Goal: Contribute content: Add original content to the website for others to see

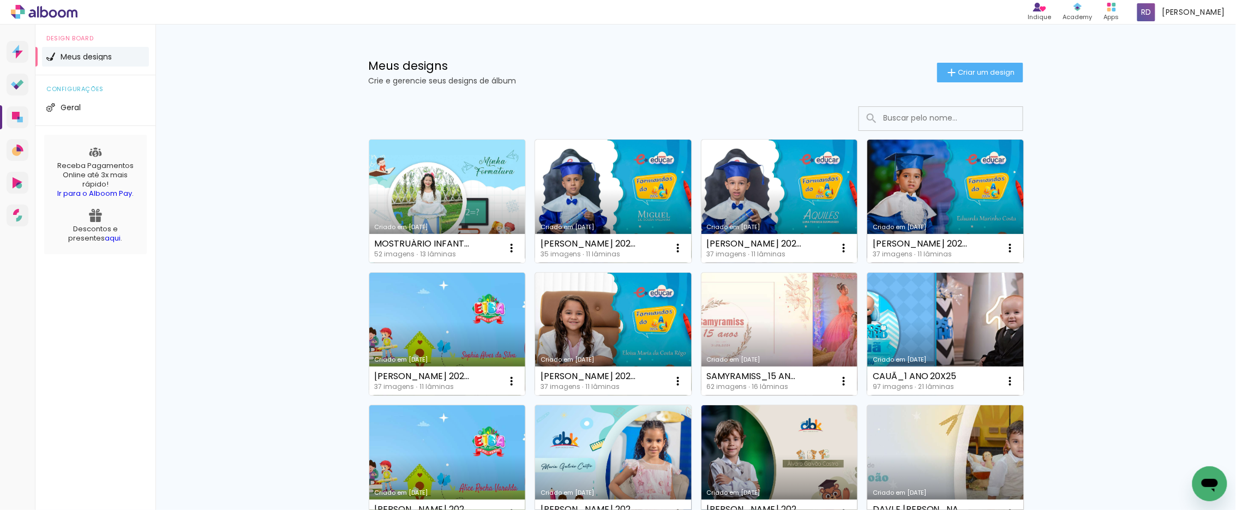
click at [459, 165] on link "Criado em [DATE]" at bounding box center [447, 201] width 157 height 123
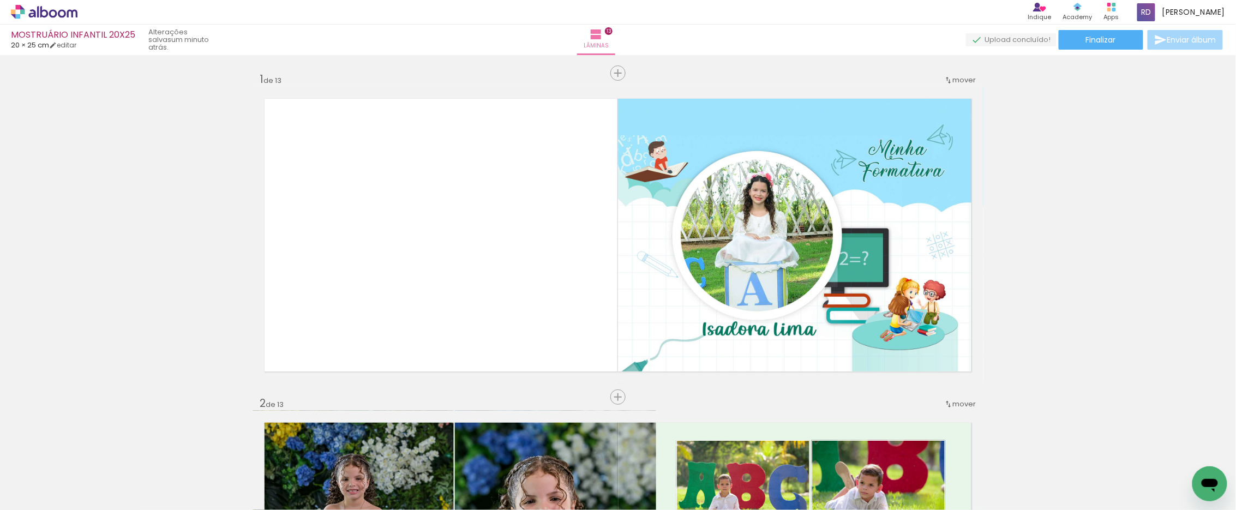
click at [1067, 449] on iron-icon at bounding box center [1062, 451] width 11 height 11
click at [625, 451] on iron-icon at bounding box center [620, 451] width 11 height 11
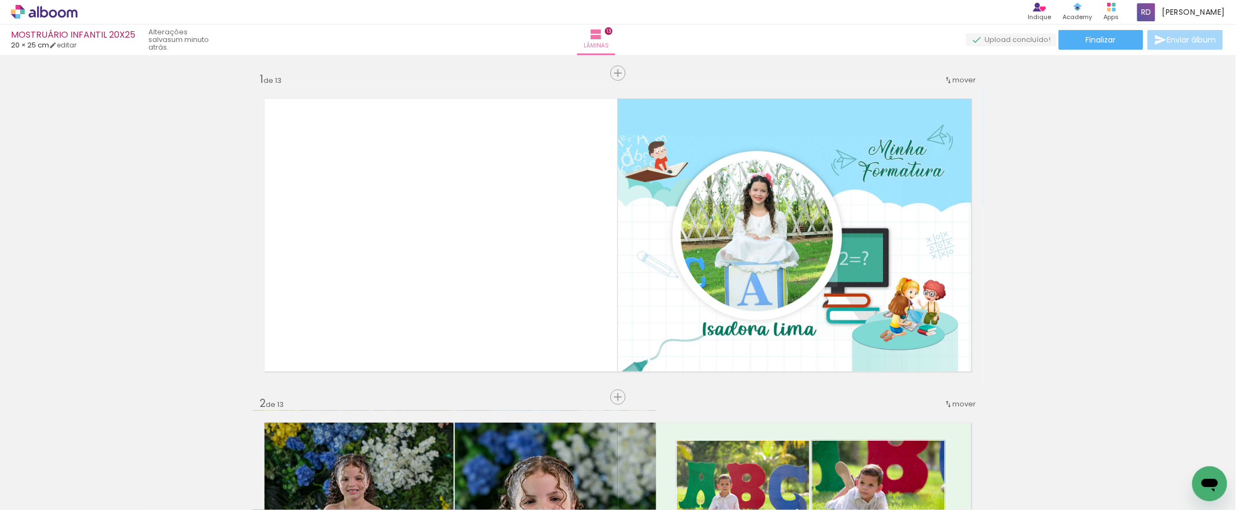
click at [33, 494] on span "Adicionar Fotos" at bounding box center [38, 495] width 33 height 12
click at [0, 0] on input "file" at bounding box center [0, 0] width 0 height 0
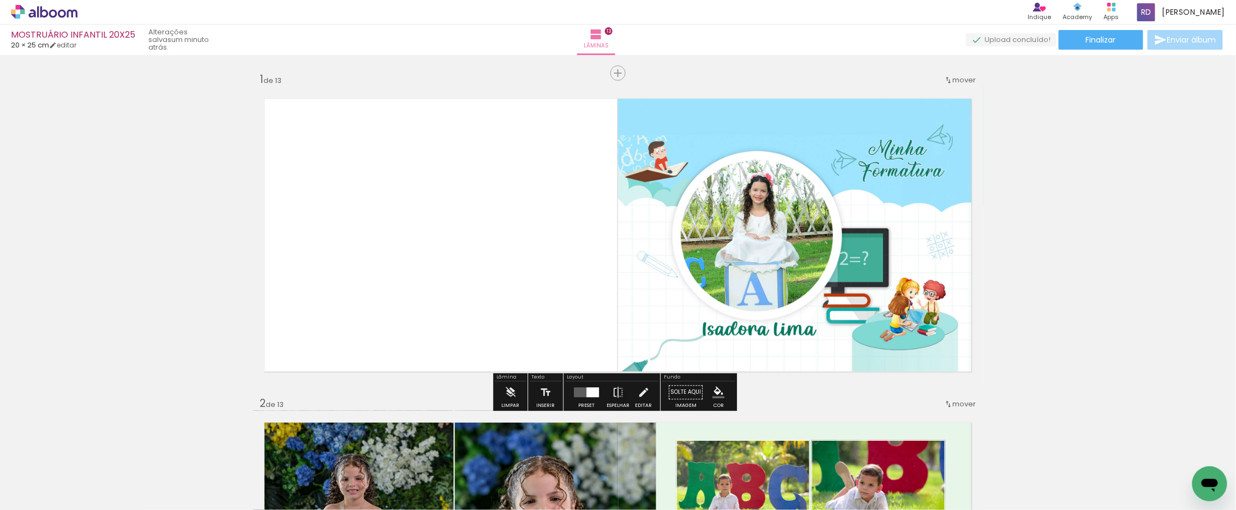
click at [399, 242] on quentale-layouter at bounding box center [618, 235] width 731 height 297
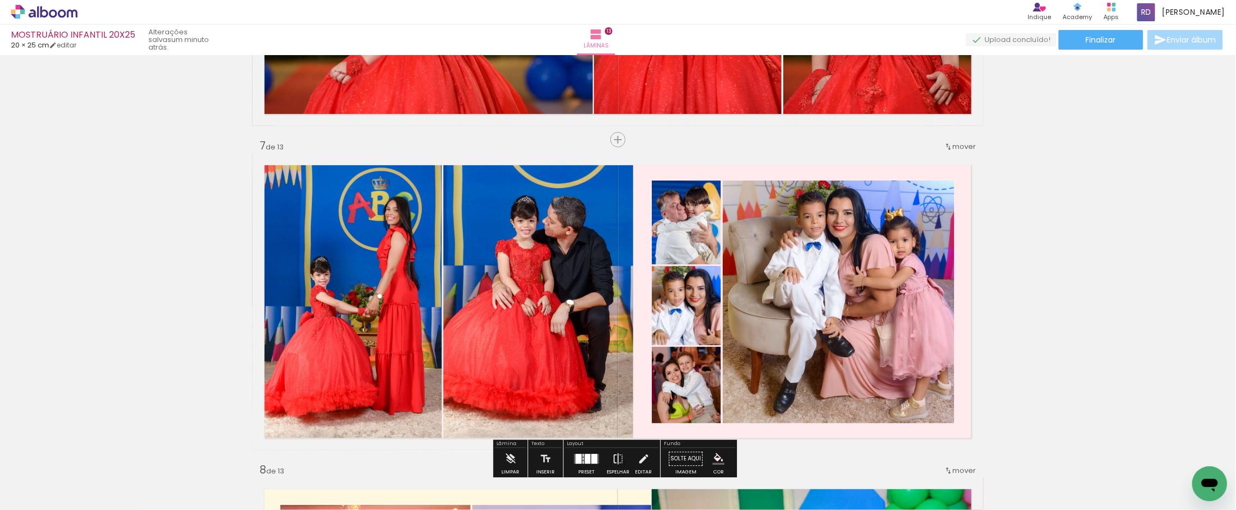
scroll to position [1879, 0]
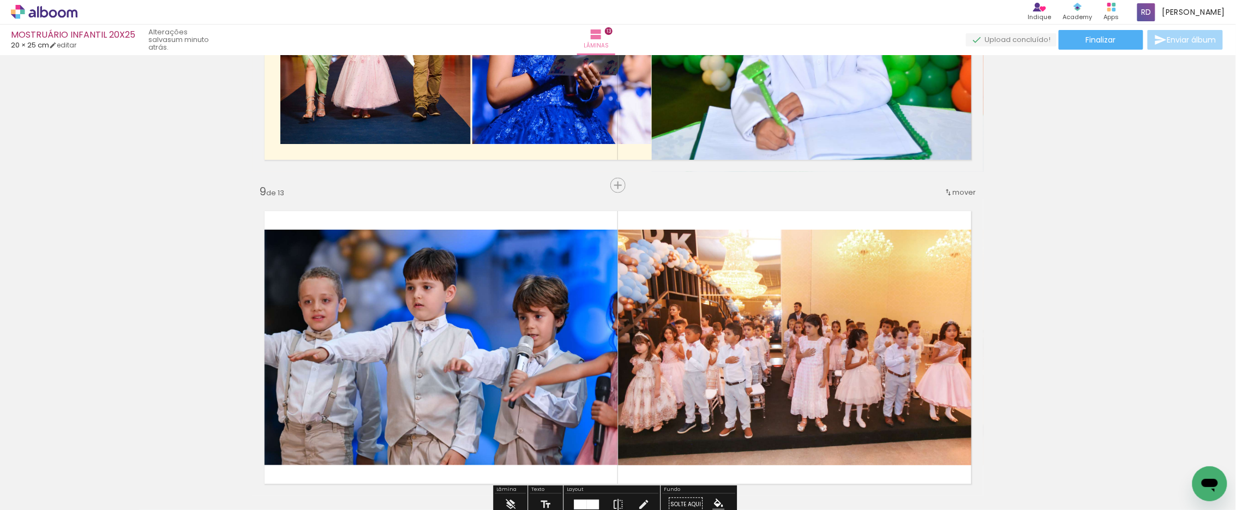
scroll to position [2485, 0]
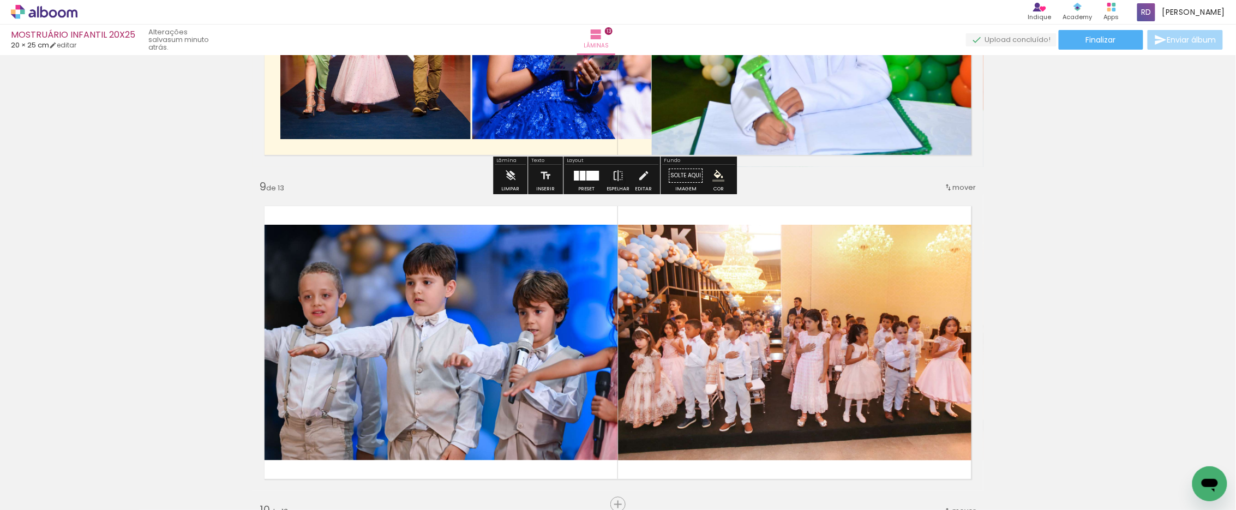
click at [549, 145] on quentale-layouter at bounding box center [618, 18] width 731 height 297
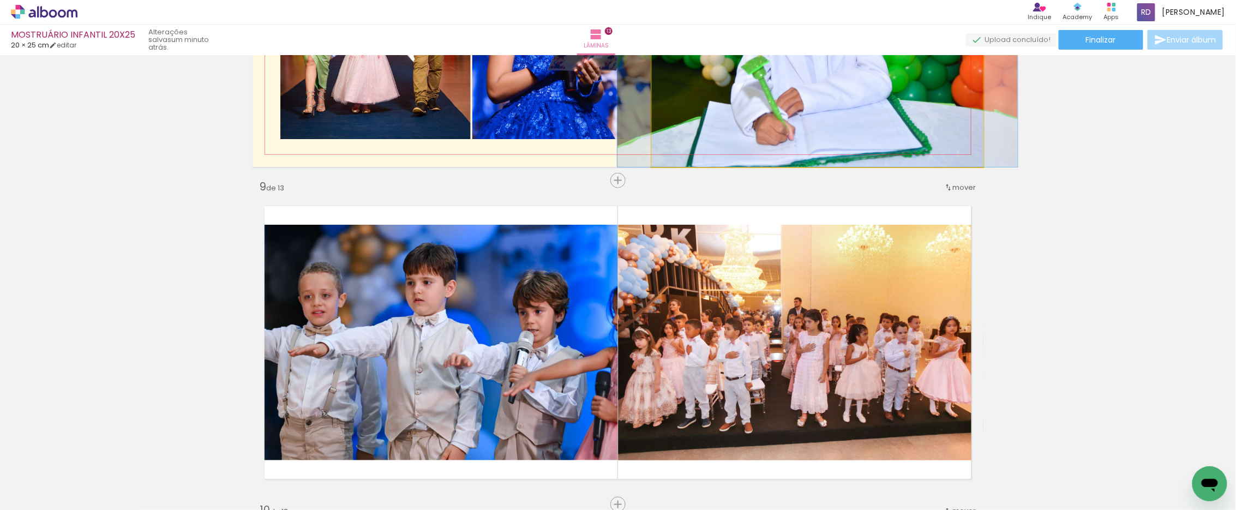
click at [751, 121] on quentale-photo at bounding box center [818, 18] width 332 height 297
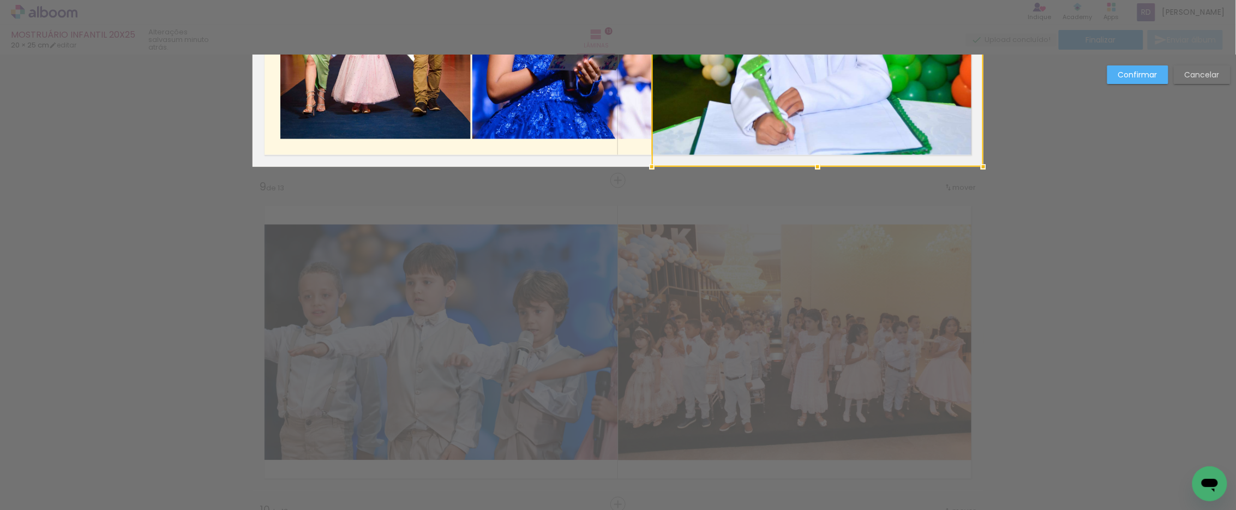
click at [751, 121] on div at bounding box center [818, 18] width 332 height 297
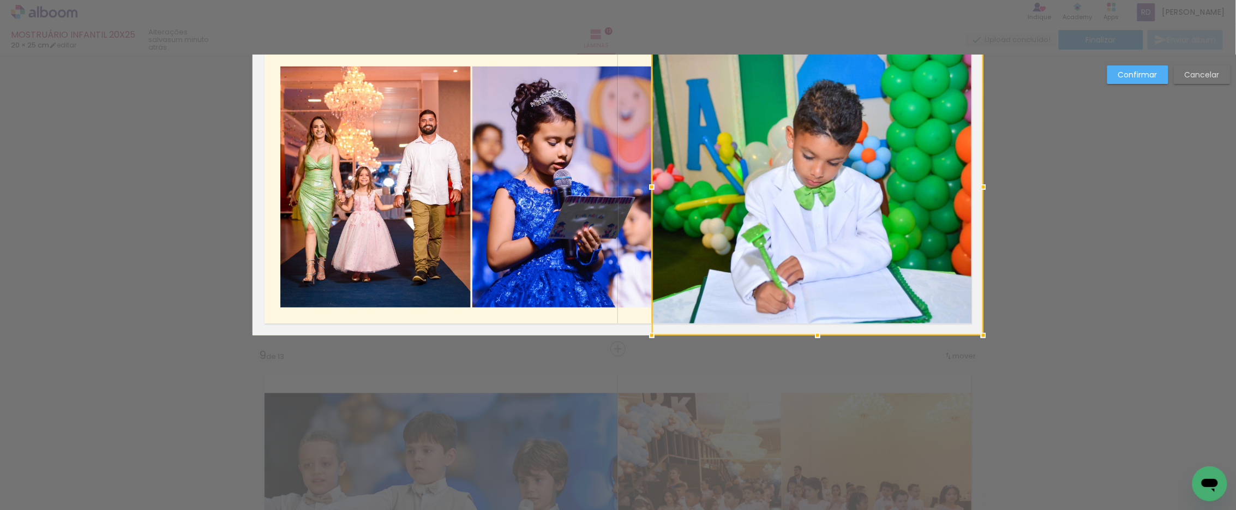
scroll to position [2255, 0]
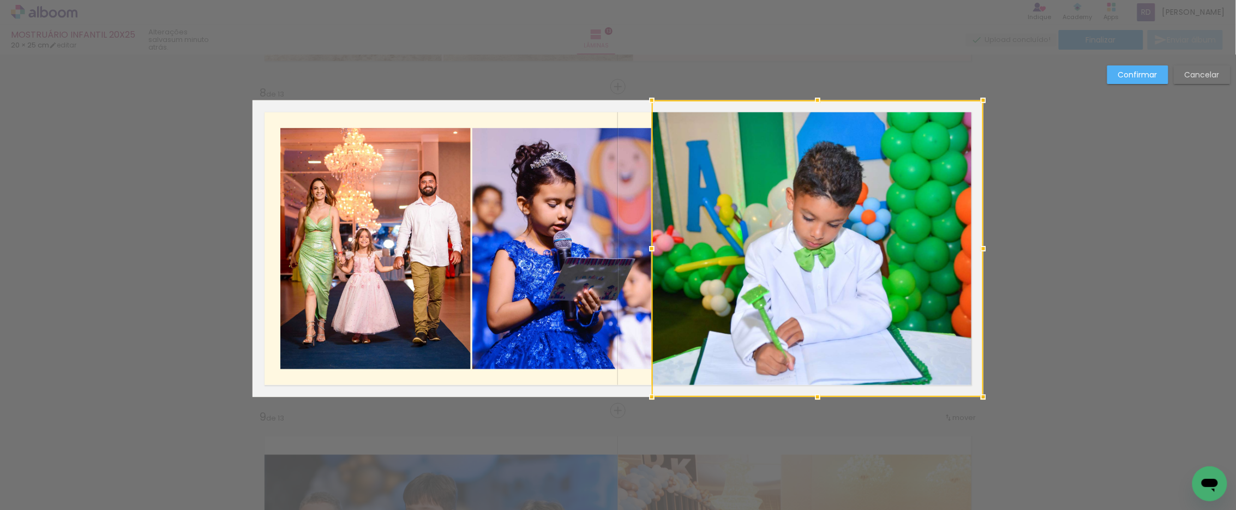
click at [585, 118] on quentale-layouter at bounding box center [618, 248] width 731 height 297
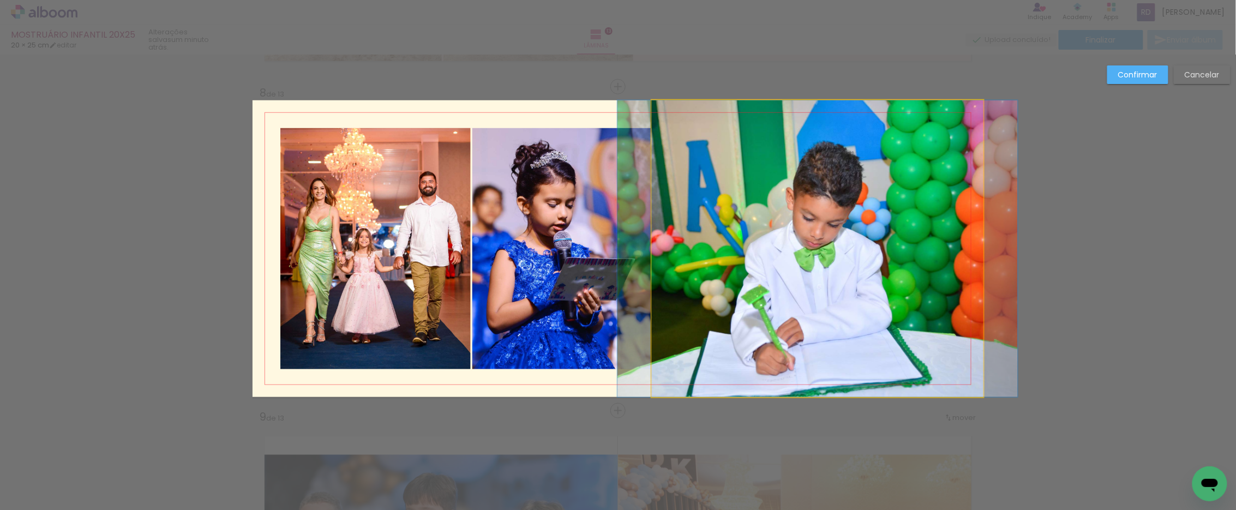
click at [745, 194] on quentale-photo at bounding box center [818, 248] width 332 height 297
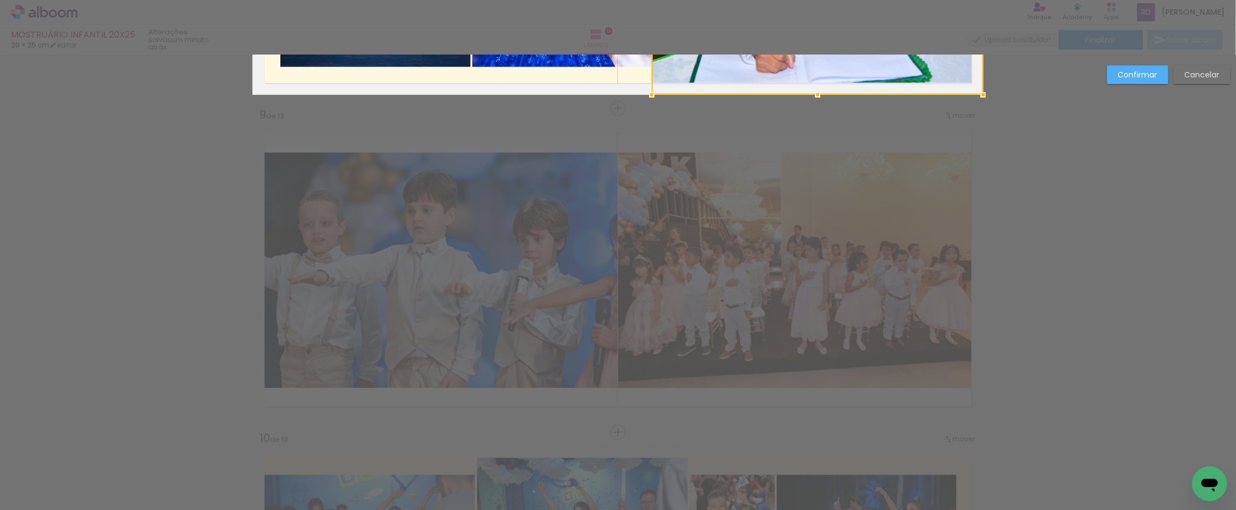
scroll to position [2558, 0]
click at [0, 0] on slot "Confirmar" at bounding box center [0, 0] width 0 height 0
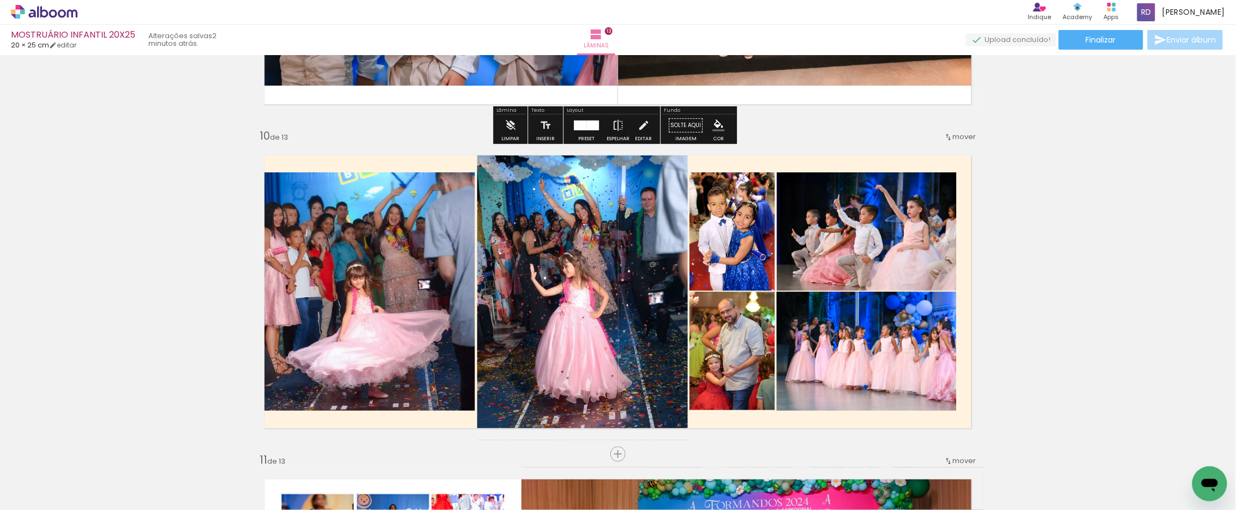
scroll to position [2861, 0]
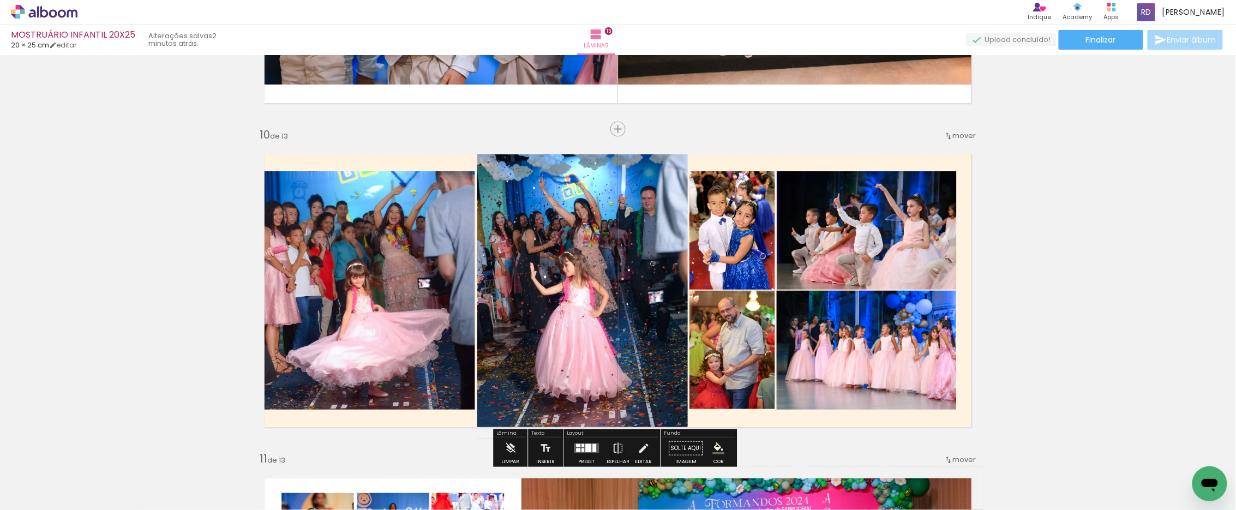
click at [29, 499] on span "Adicionar Fotos" at bounding box center [38, 495] width 33 height 12
click at [0, 0] on input "file" at bounding box center [0, 0] width 0 height 0
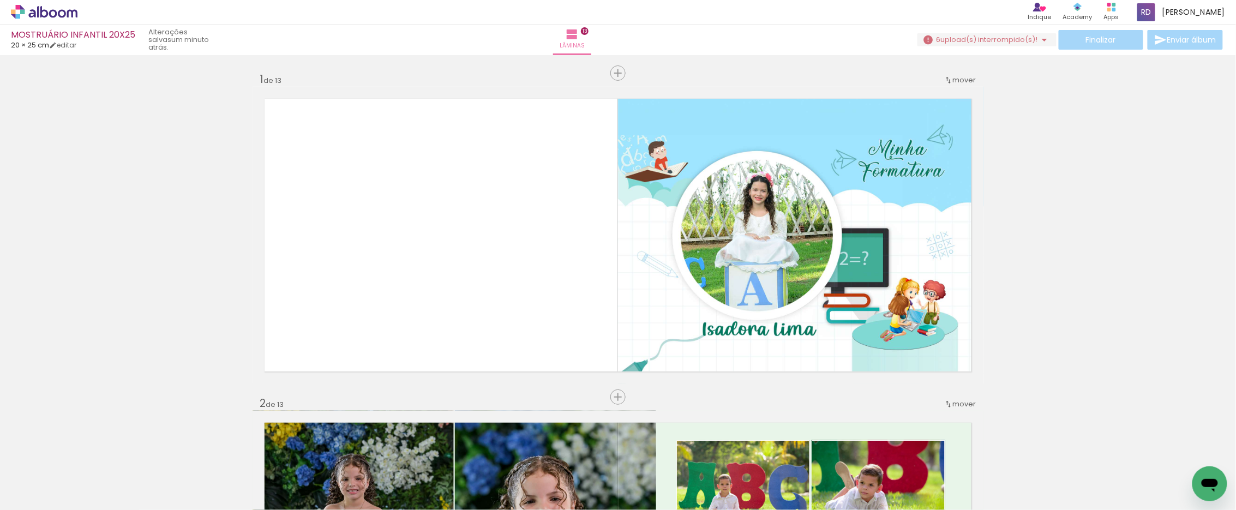
click at [983, 38] on span "upload(s) interrompido(s)!" at bounding box center [989, 39] width 97 height 10
